Goal: Information Seeking & Learning: Learn about a topic

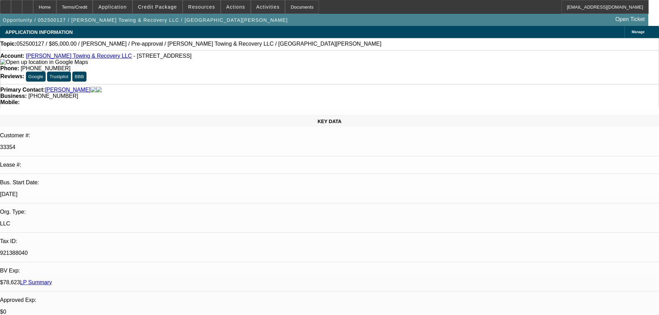
select select "0.15"
select select "2"
select select "0"
select select "6"
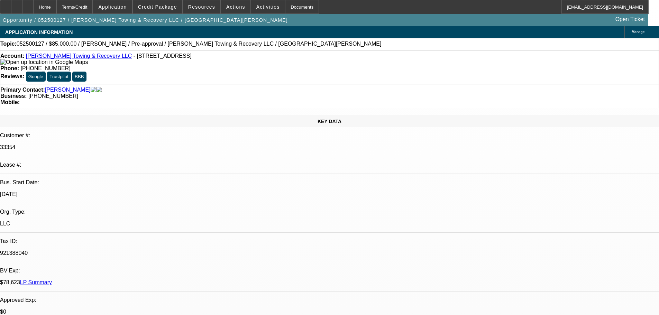
select select "0.15"
select select "2"
select select "0"
select select "6"
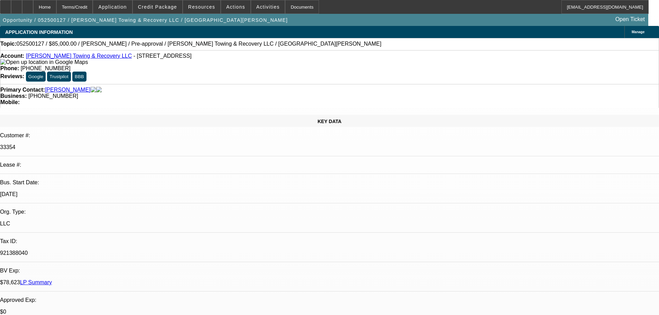
select select "0.15"
select select "2"
select select "0"
select select "6"
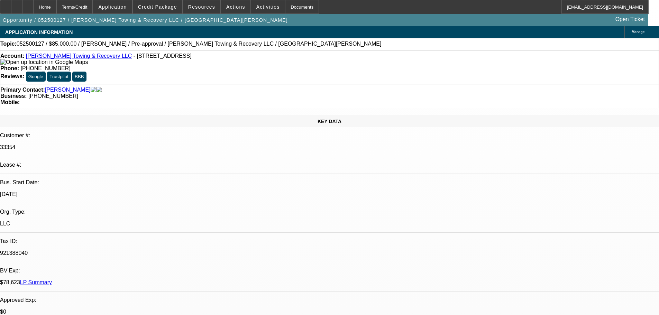
select select "0.15"
select select "2"
select select "0"
select select "6"
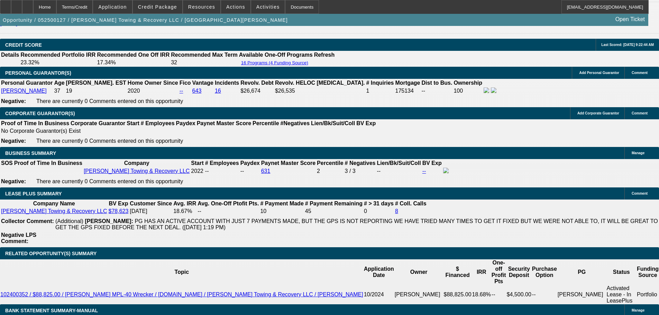
scroll to position [1038, 0]
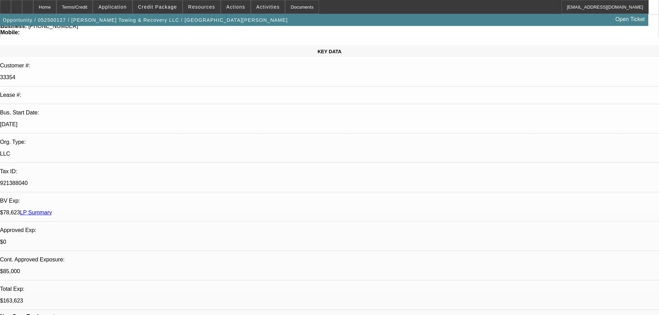
scroll to position [0, 0]
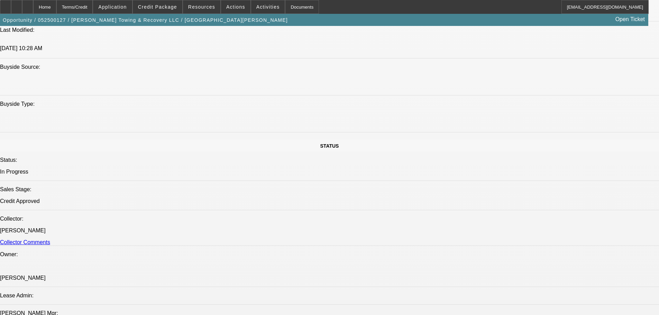
scroll to position [692, 0]
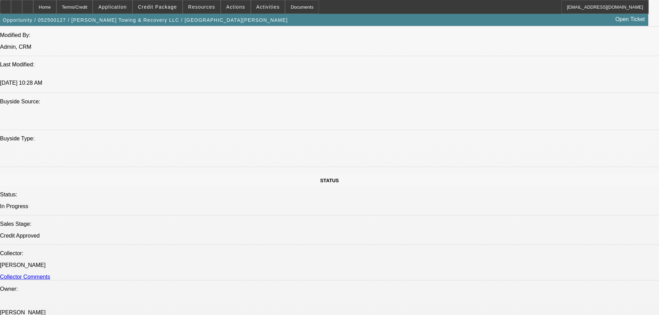
scroll to position [104, 0]
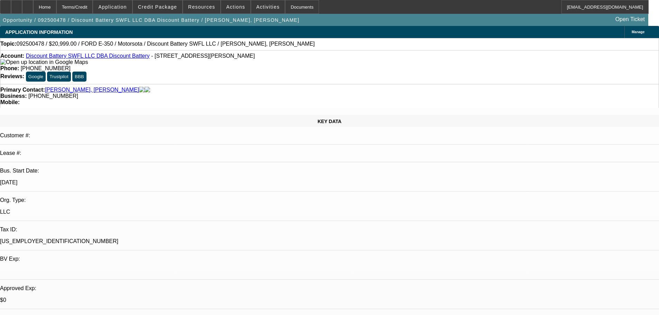
select select "0"
select select "3"
select select "0"
select select "6"
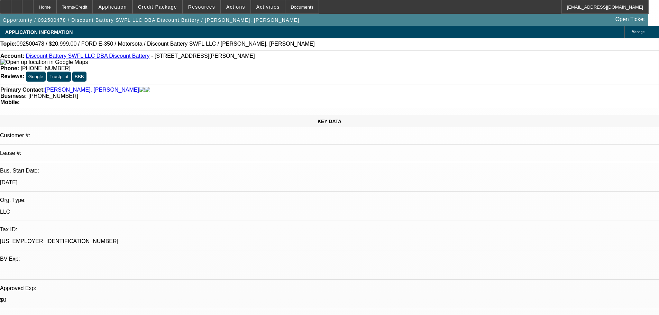
select select "0"
select select "6"
select select "0"
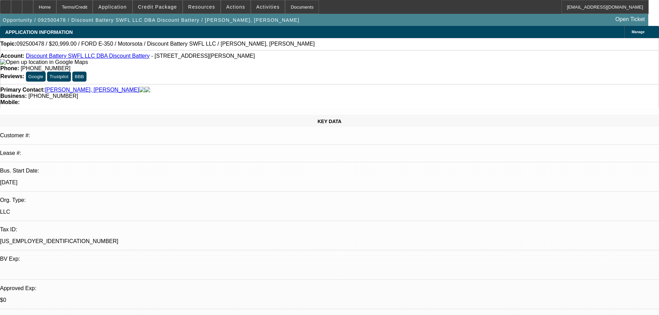
select select "0"
select select "3"
select select "0"
select select "6"
select select "0"
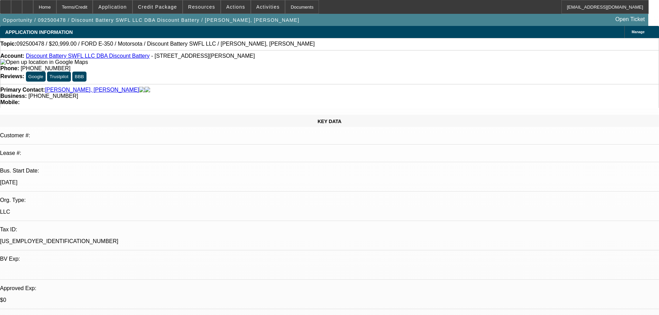
select select "0"
select select "2"
select select "0"
select select "6"
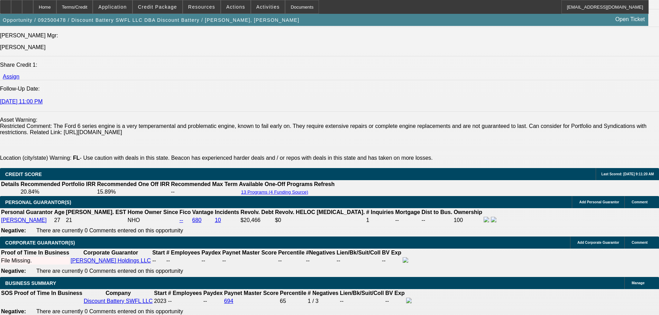
scroll to position [899, 0]
